Goal: Task Accomplishment & Management: Manage account settings

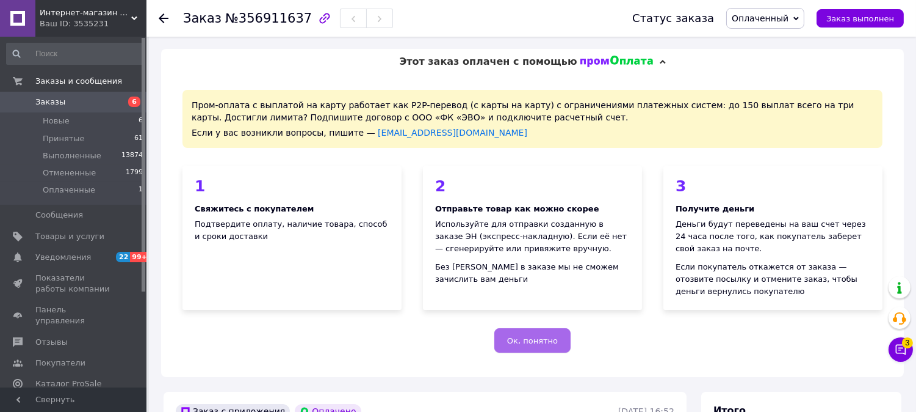
click at [536, 341] on button "Ок, понятно" at bounding box center [533, 340] width 76 height 24
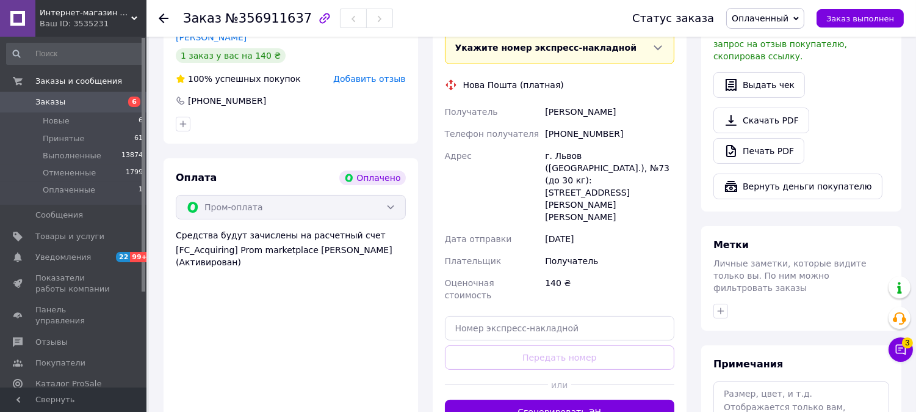
scroll to position [542, 0]
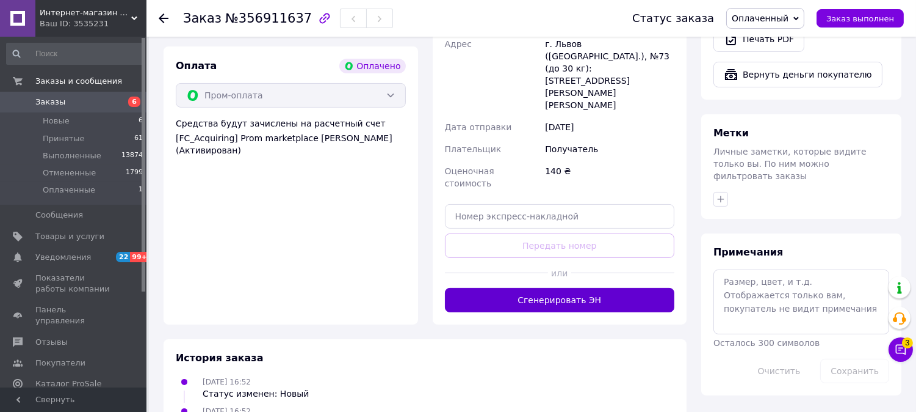
click at [589, 288] on button "Сгенерировать ЭН" at bounding box center [560, 300] width 230 height 24
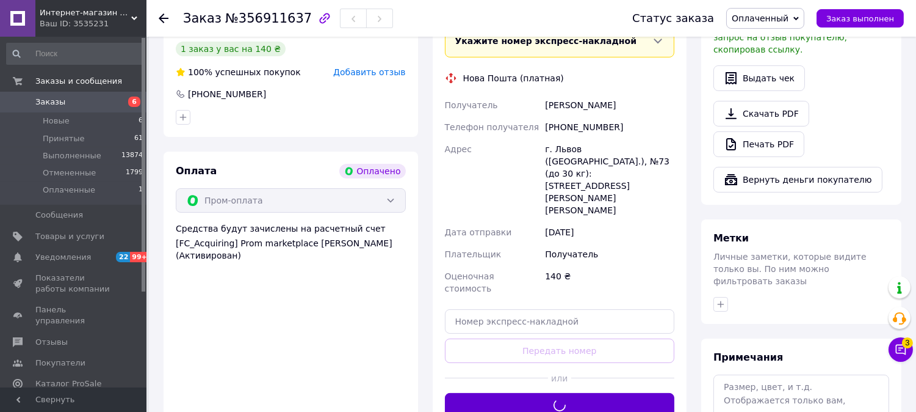
scroll to position [339, 0]
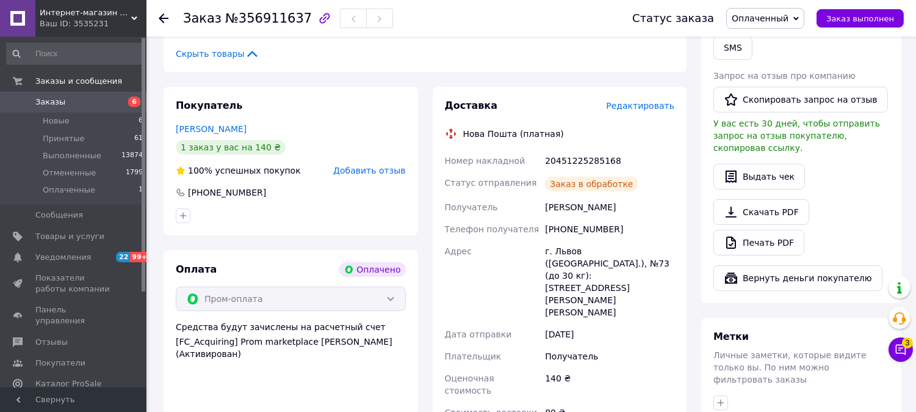
click at [581, 164] on div "Доставка Редактировать Нова Пошта (платная) Номер накладной 20451225285168 Стат…" at bounding box center [560, 278] width 230 height 358
click at [576, 172] on div "20451225285168" at bounding box center [610, 161] width 134 height 22
copy div "20451225285168"
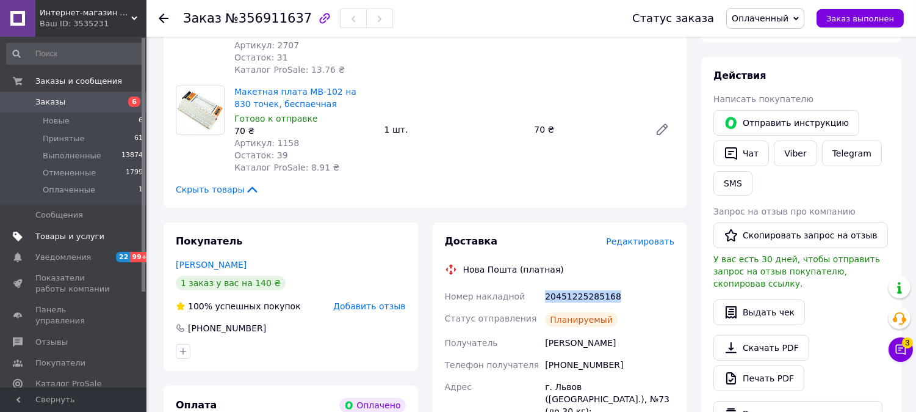
click at [49, 242] on link "Товары и услуги" at bounding box center [75, 236] width 150 height 21
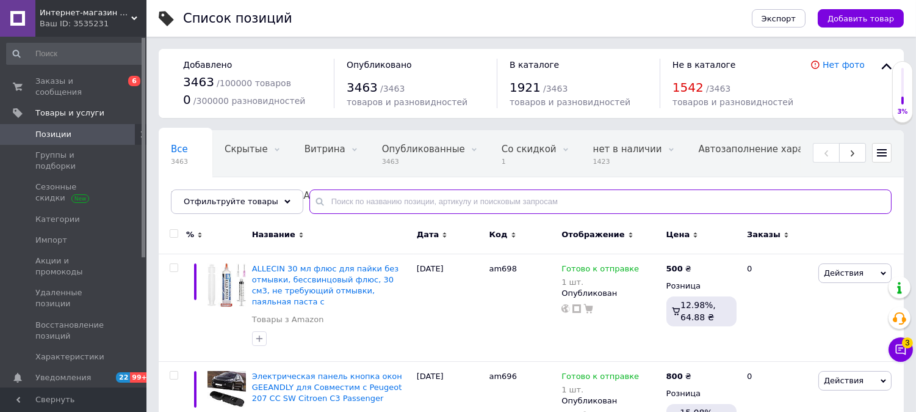
click at [416, 210] on input "text" at bounding box center [601, 201] width 582 height 24
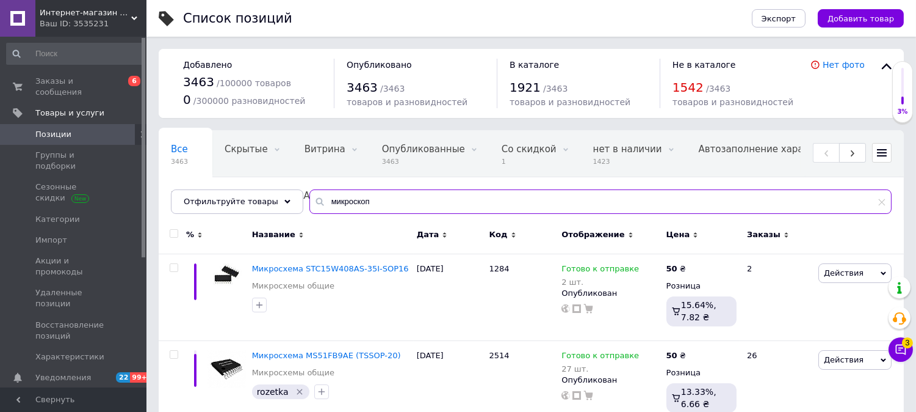
scroll to position [68, 0]
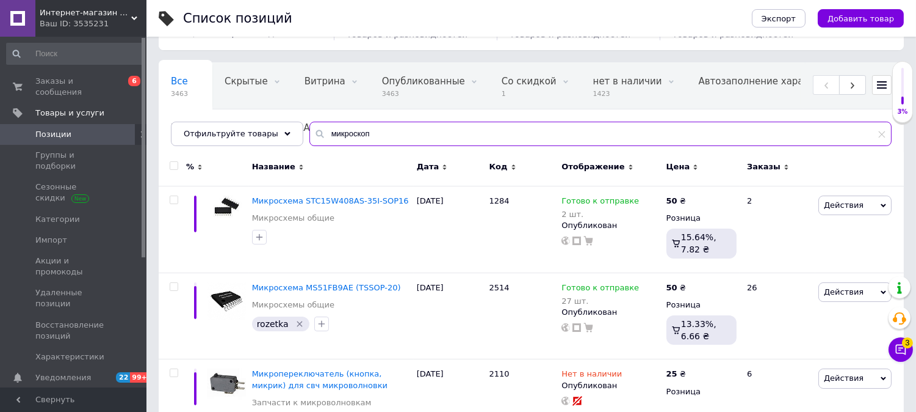
click at [381, 137] on input "микроскоп" at bounding box center [601, 133] width 582 height 24
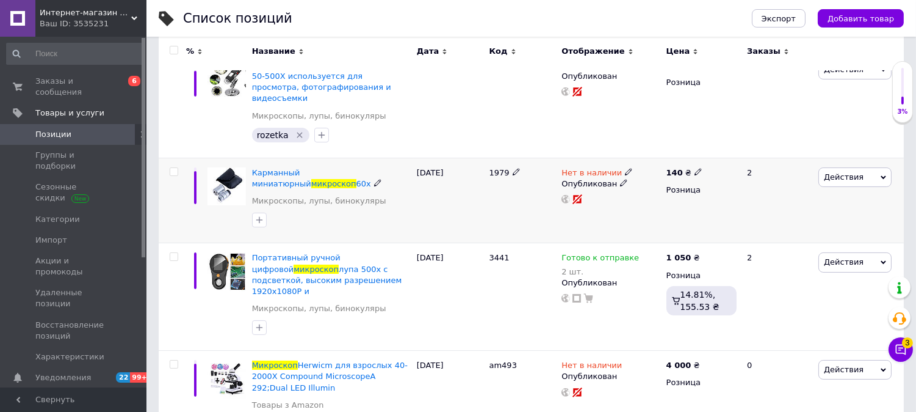
scroll to position [68, 0]
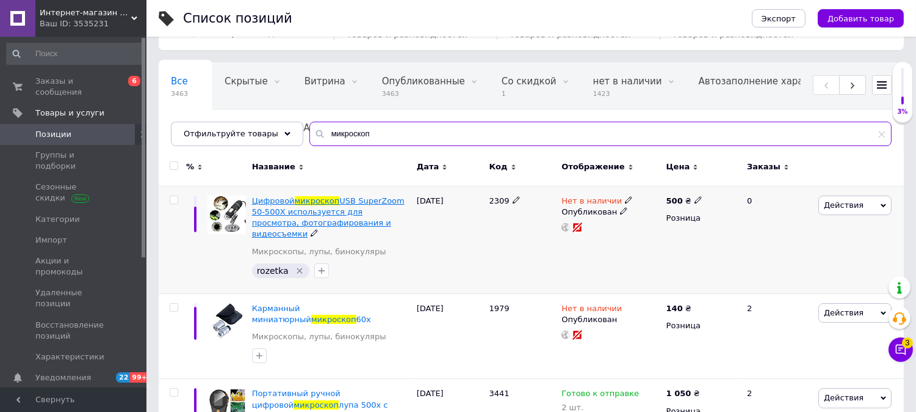
type input "микроскоп"
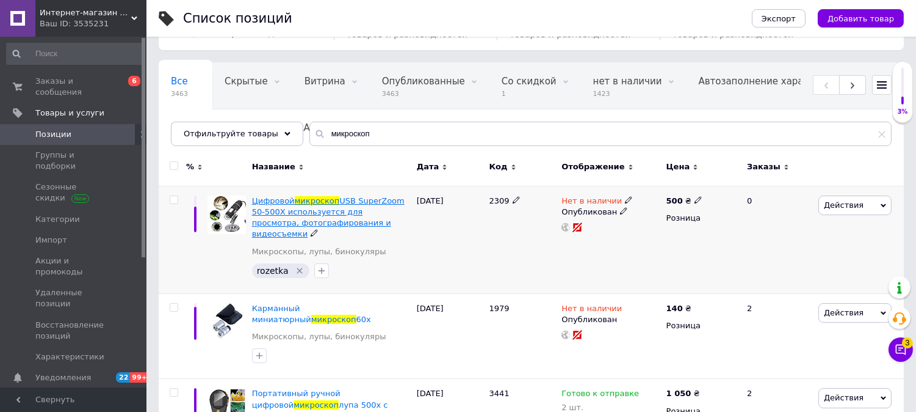
click at [326, 201] on span "микроскоп" at bounding box center [317, 200] width 45 height 9
